Goal: Task Accomplishment & Management: Use online tool/utility

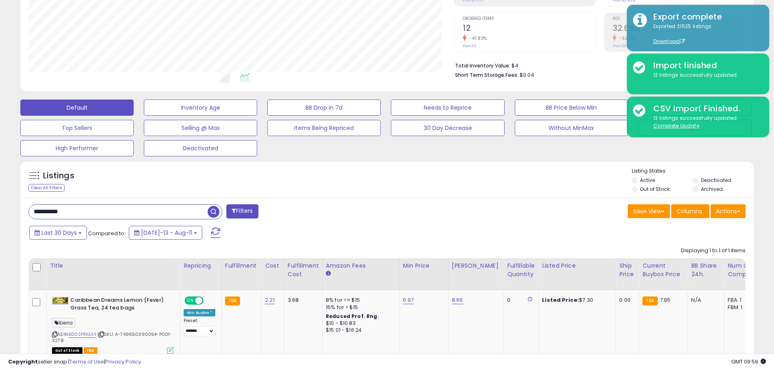
scroll to position [133, 0]
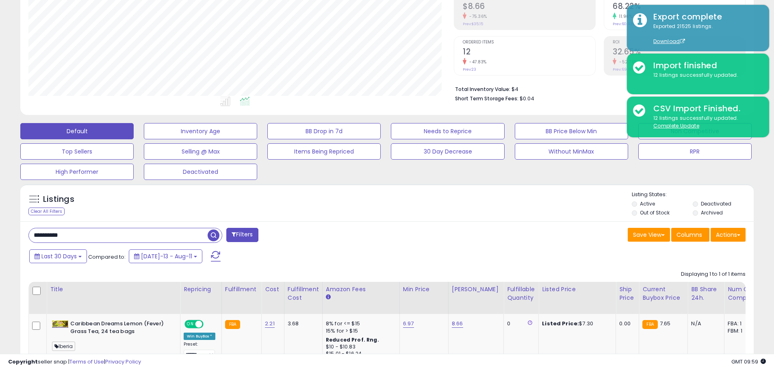
drag, startPoint x: 121, startPoint y: 240, endPoint x: -16, endPoint y: 228, distance: 137.9
click at [0, 228] on html "Unable to login Retrieving listings data.. has not yet accepted the Terms of Us…" at bounding box center [387, 52] width 774 height 370
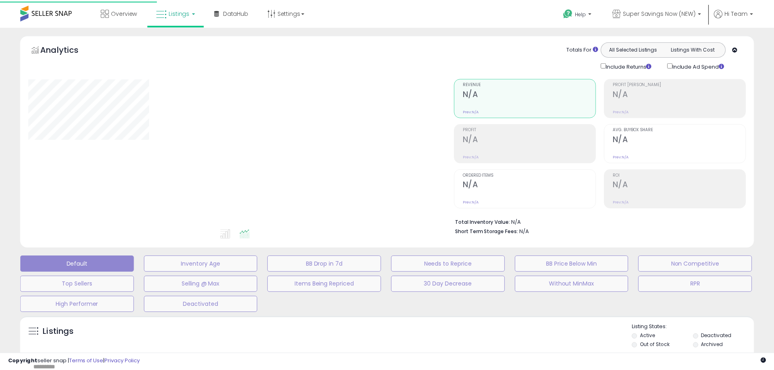
scroll to position [133, 0]
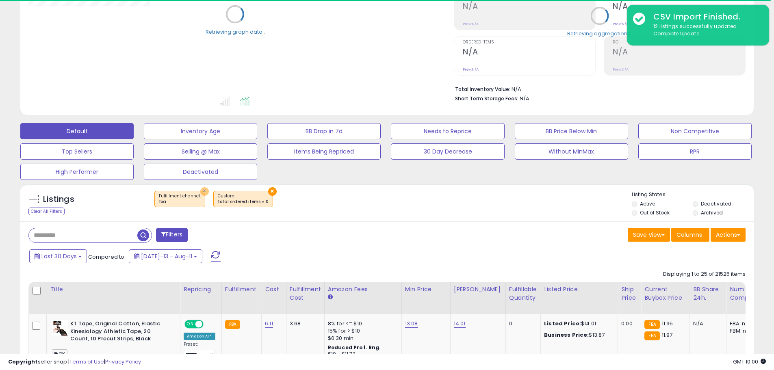
click at [200, 191] on button "×" at bounding box center [204, 191] width 9 height 9
drag, startPoint x: 210, startPoint y: 191, endPoint x: 215, endPoint y: 192, distance: 4.5
click at [210, 192] on button "×" at bounding box center [213, 191] width 9 height 9
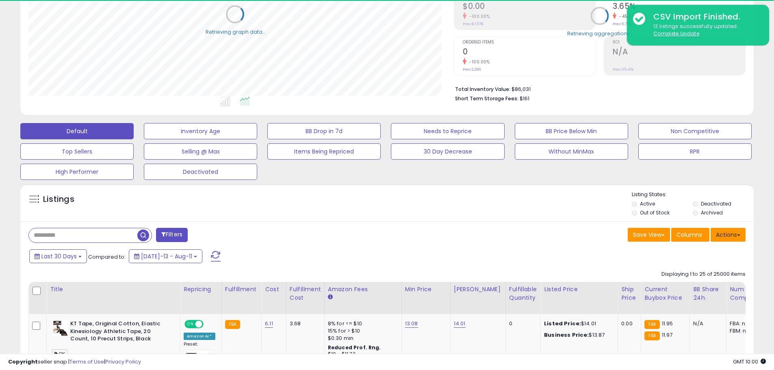
click at [725, 235] on button "Actions" at bounding box center [728, 235] width 35 height 14
click at [696, 283] on link "Export All Columns" at bounding box center [694, 286] width 89 height 13
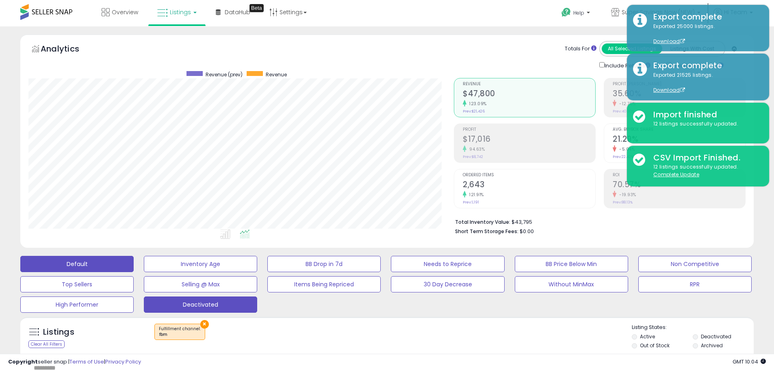
scroll to position [115, 0]
